Goal: Task Accomplishment & Management: Use online tool/utility

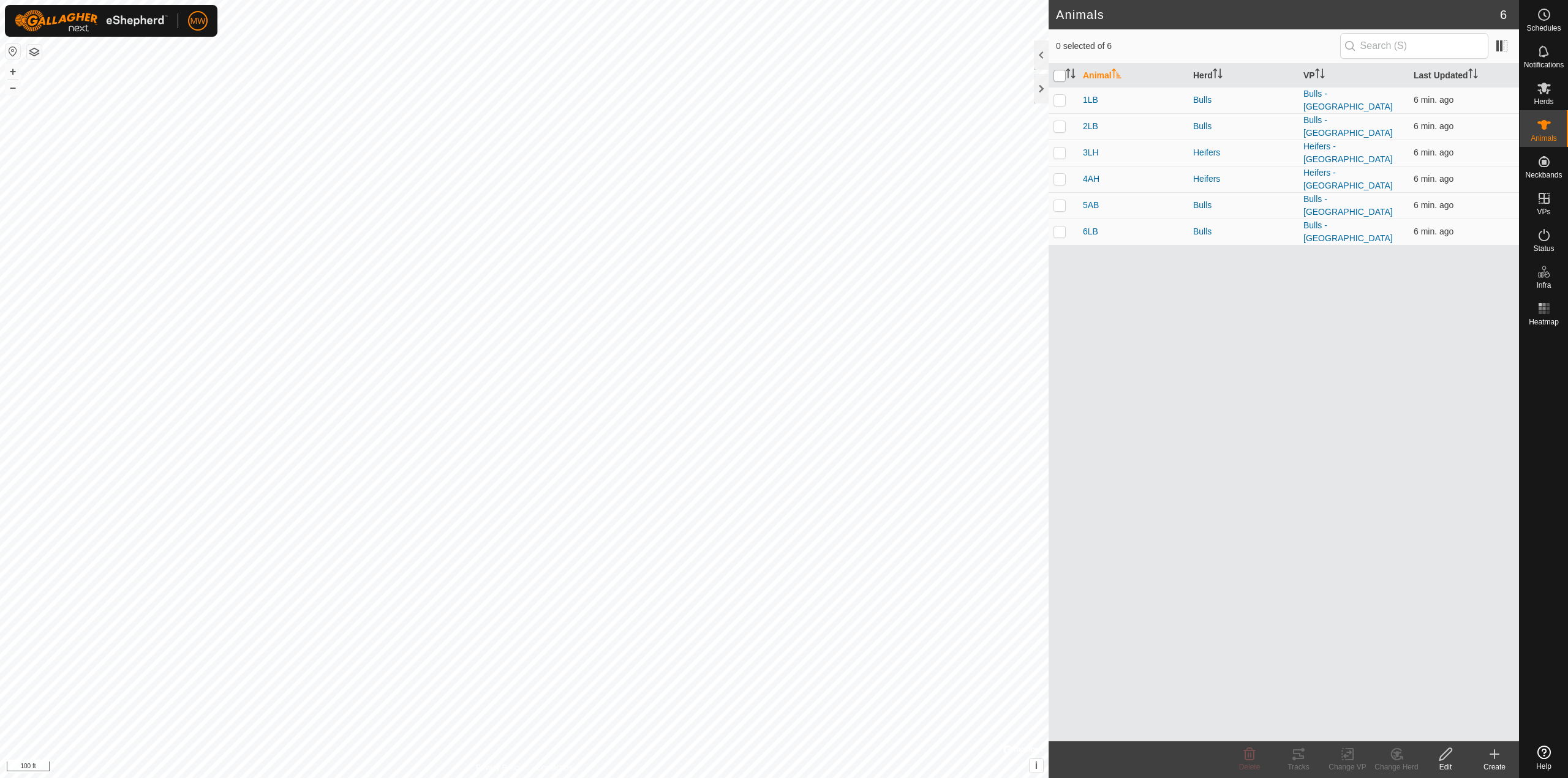
click at [1065, 77] on input "checkbox" at bounding box center [1060, 75] width 12 height 12
checkbox input "true"
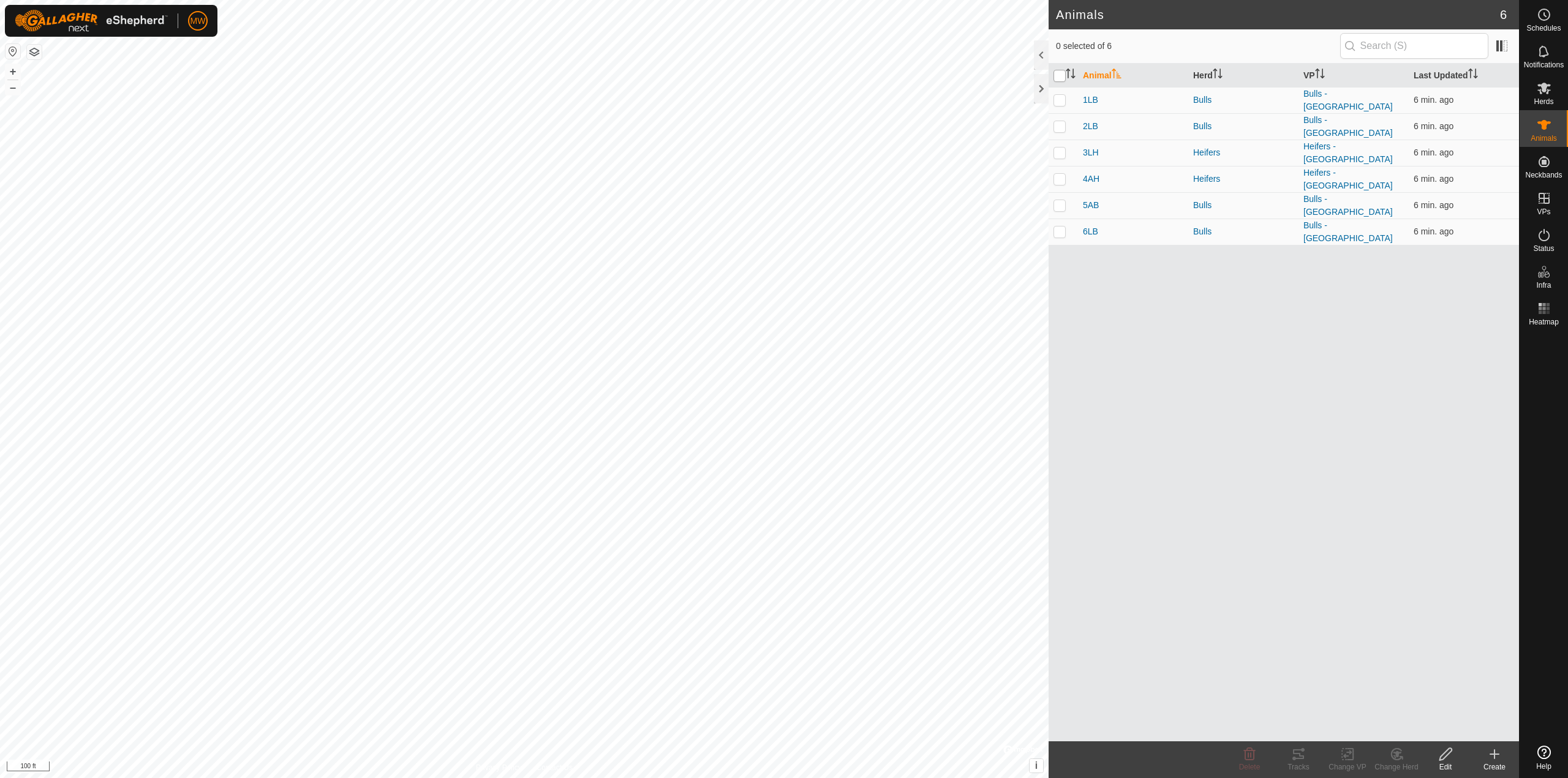
checkbox input "true"
click at [1313, 757] on tracks-svg-icon at bounding box center [1298, 753] width 49 height 15
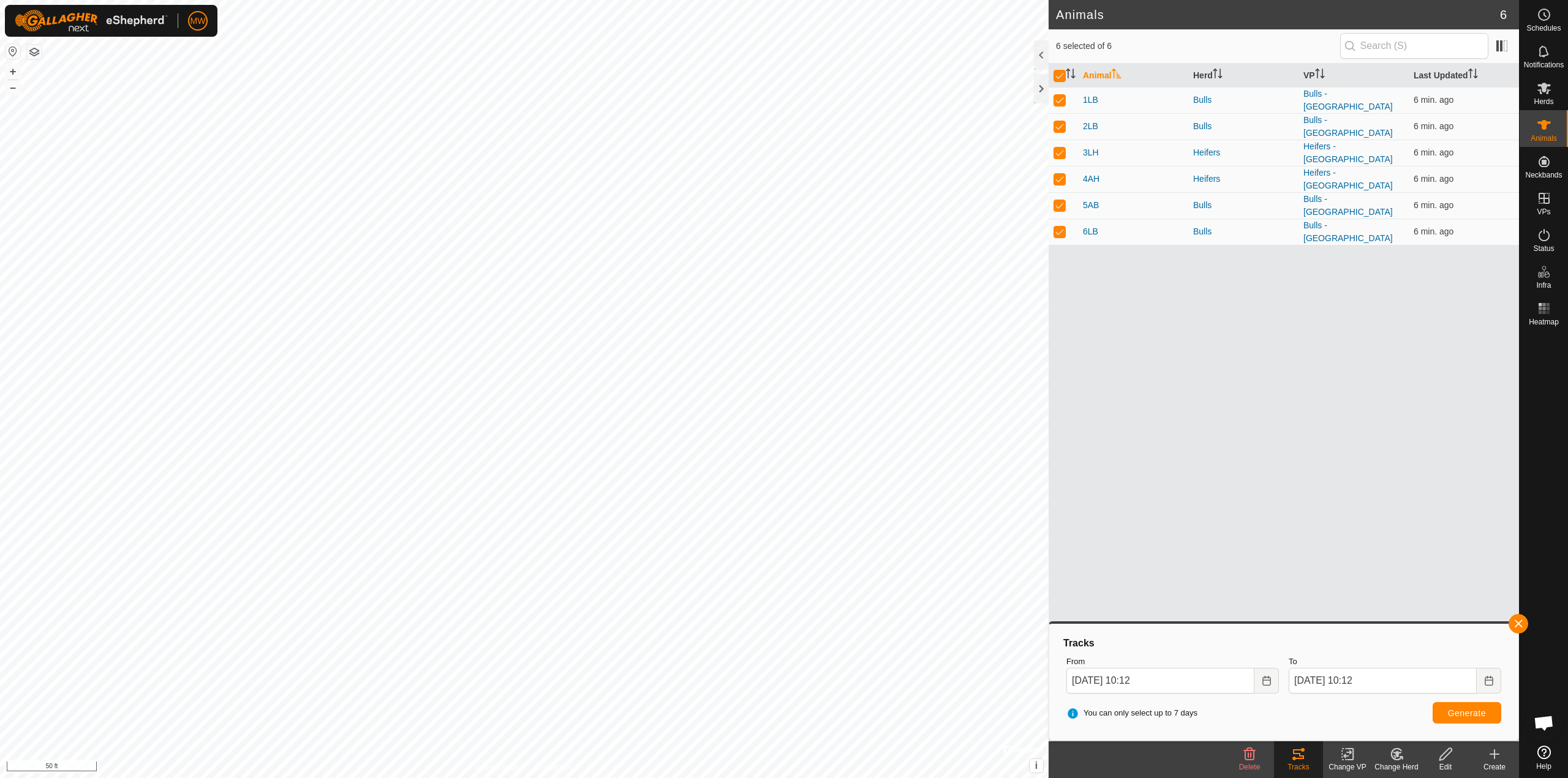
click at [35, 55] on button "button" at bounding box center [33, 51] width 15 height 15
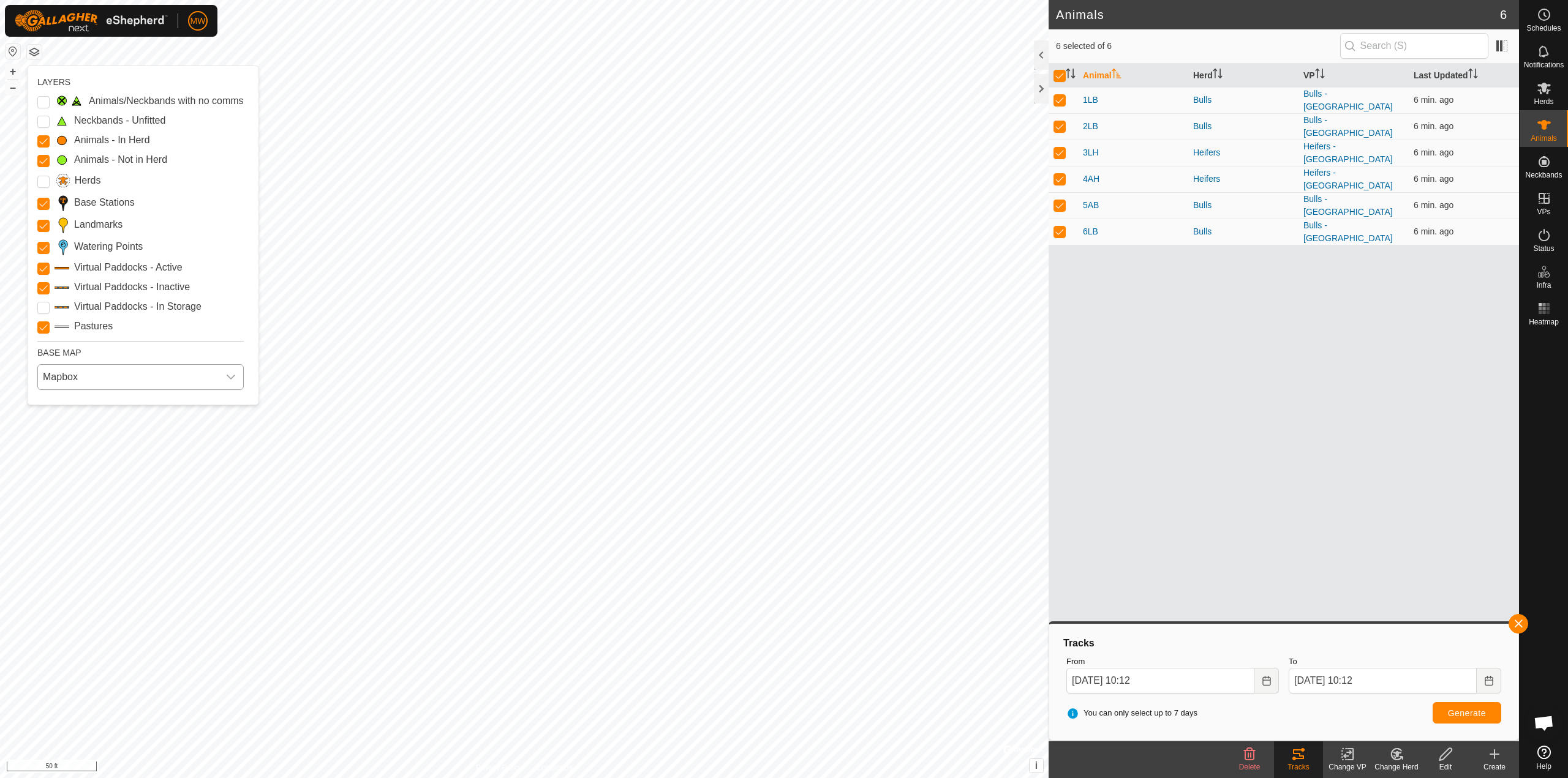
click at [98, 380] on span "Mapbox" at bounding box center [128, 377] width 181 height 25
click at [76, 455] on li "ESRI" at bounding box center [141, 455] width 205 height 25
click at [35, 51] on button "button" at bounding box center [33, 51] width 15 height 15
